Goal: Submit feedback/report problem

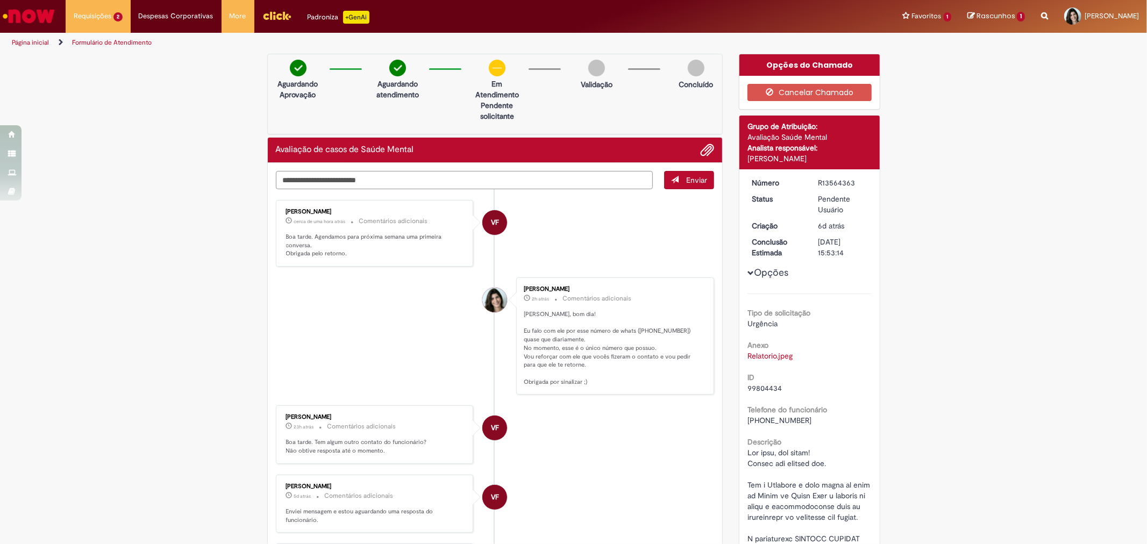
click at [310, 175] on textarea "Digite sua mensagem aqui..." at bounding box center [465, 180] width 378 height 18
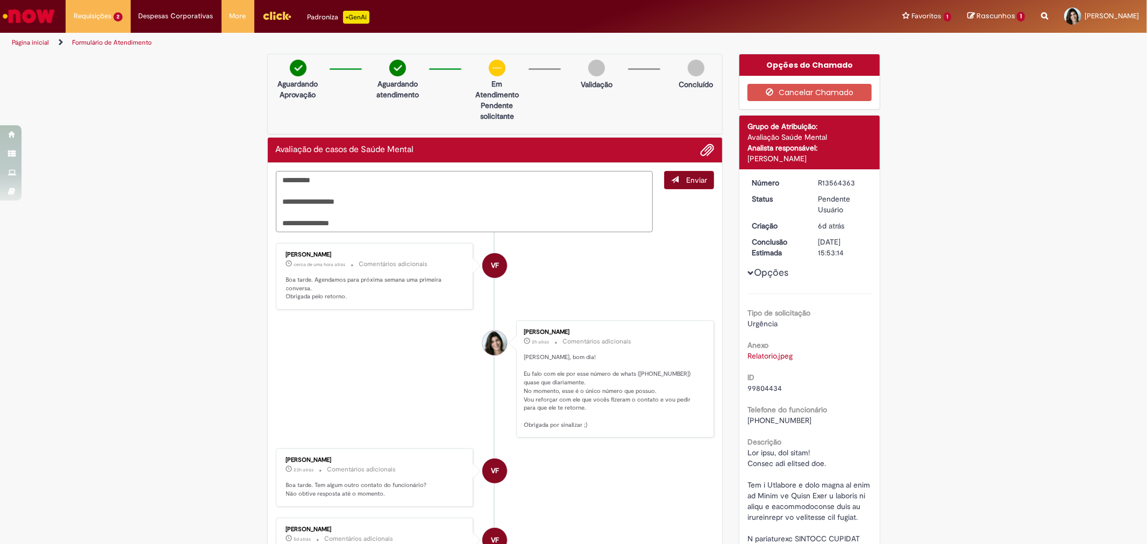
type textarea "**********"
click at [678, 176] on button "Enviar" at bounding box center [689, 180] width 50 height 18
